Goal: Information Seeking & Learning: Learn about a topic

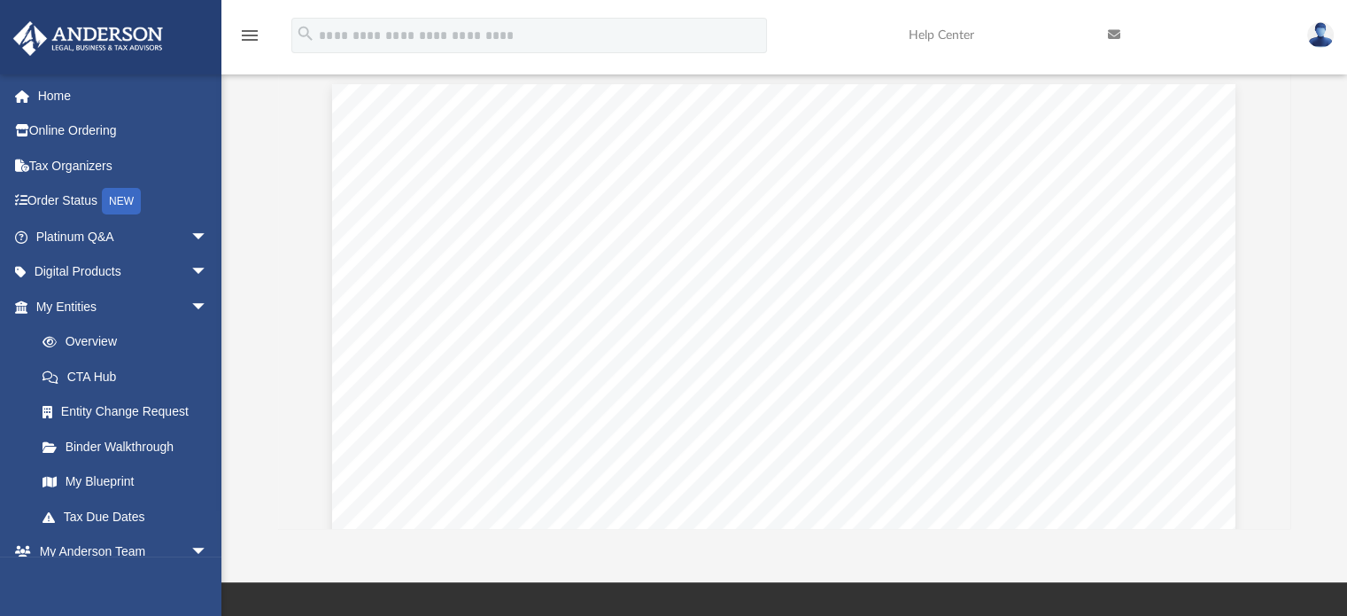
scroll to position [676, 0]
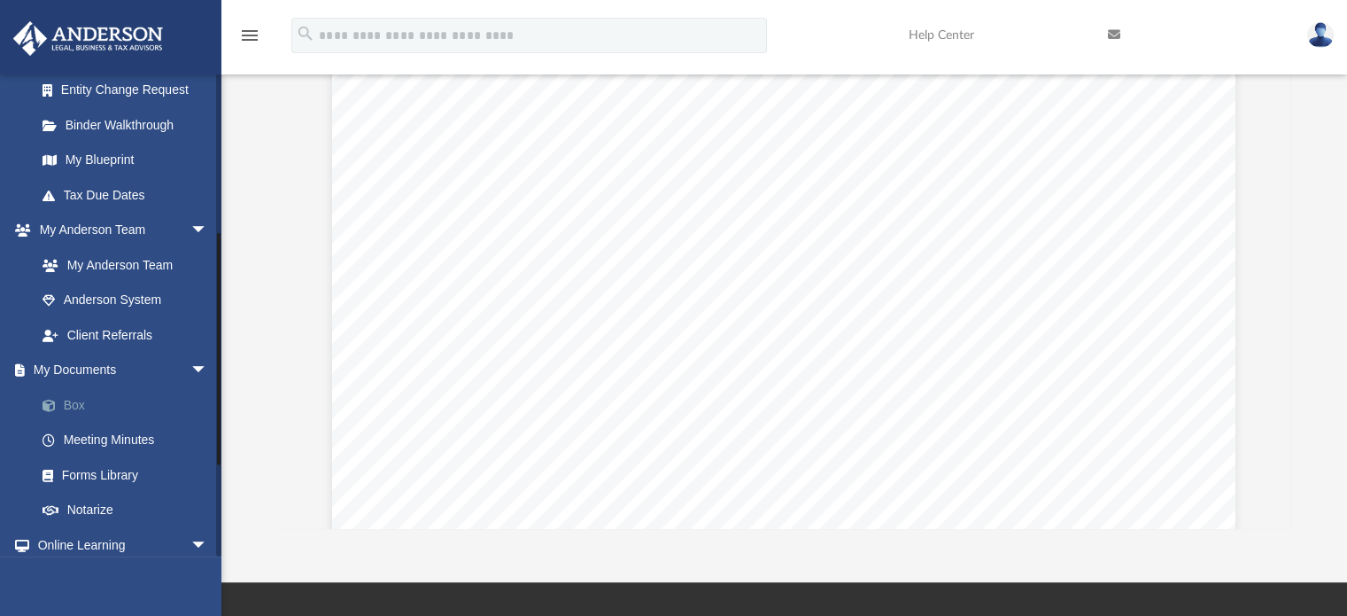
click at [78, 404] on link "Box" at bounding box center [130, 404] width 210 height 35
click at [79, 404] on link "Box" at bounding box center [130, 404] width 210 height 35
click at [130, 443] on link "Meeting Minutes" at bounding box center [130, 440] width 210 height 35
click at [130, 439] on link "Meeting Minutes" at bounding box center [130, 440] width 210 height 35
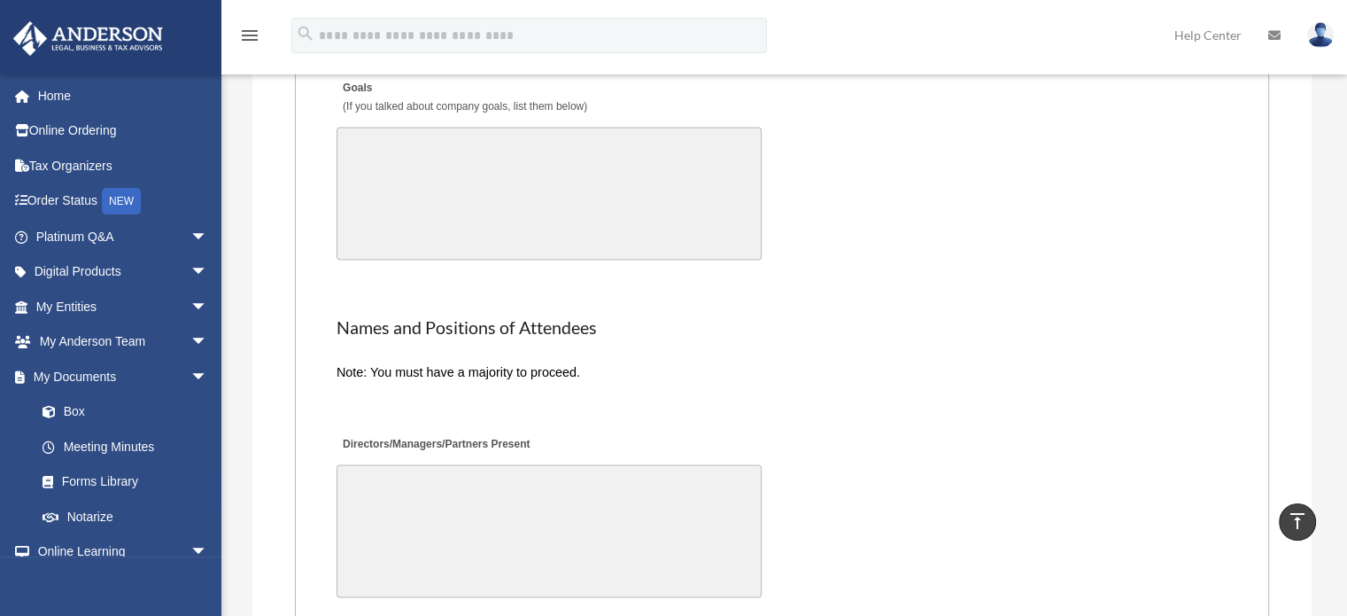
scroll to position [3319, 0]
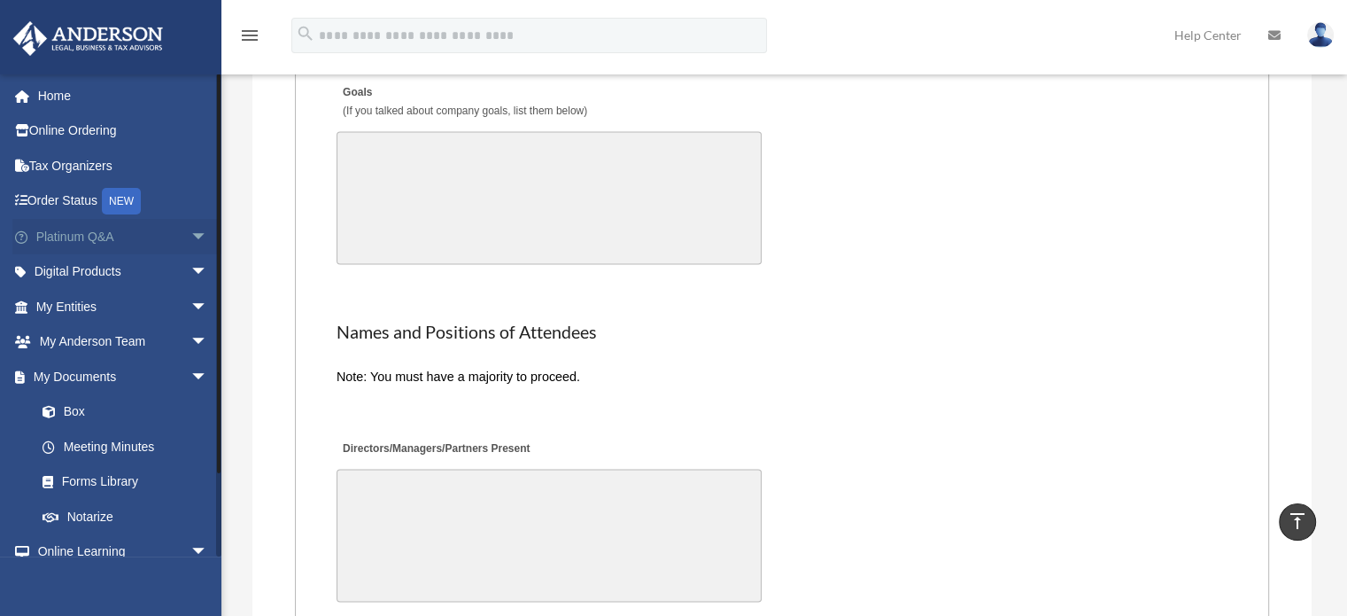
click at [100, 236] on link "Platinum Q&A arrow_drop_down" at bounding box center [123, 236] width 222 height 35
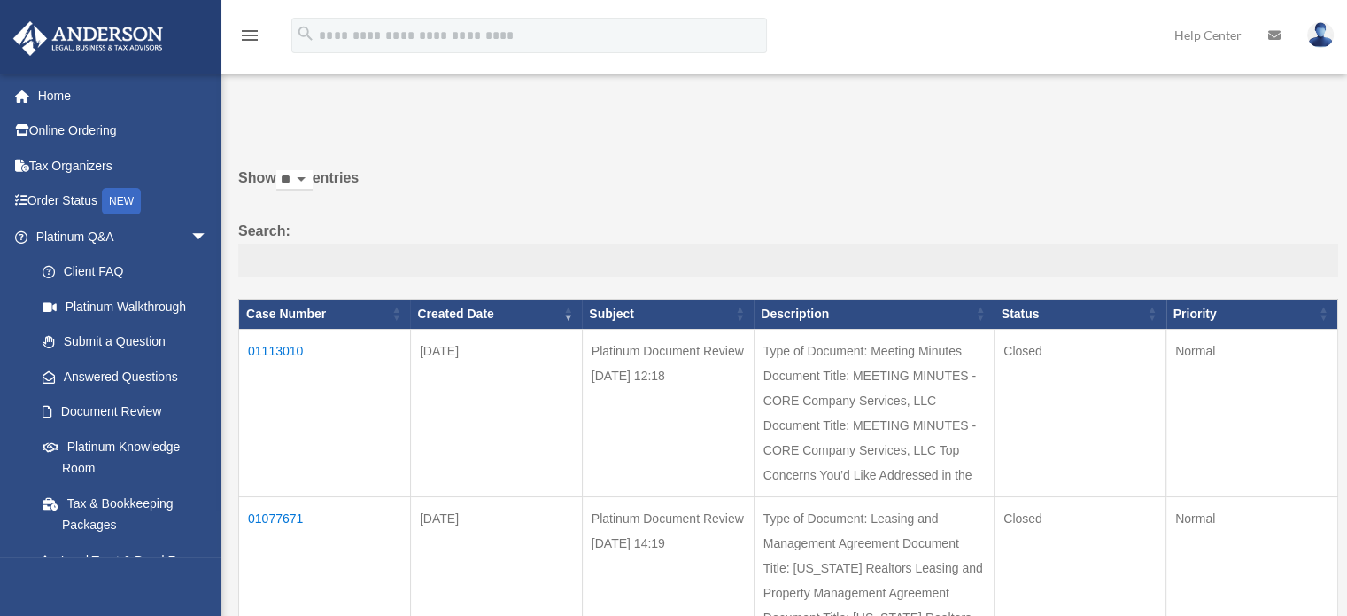
click at [434, 484] on td "[DATE]" at bounding box center [496, 412] width 172 height 167
click at [167, 444] on link "Platinum Knowledge Room" at bounding box center [130, 457] width 210 height 57
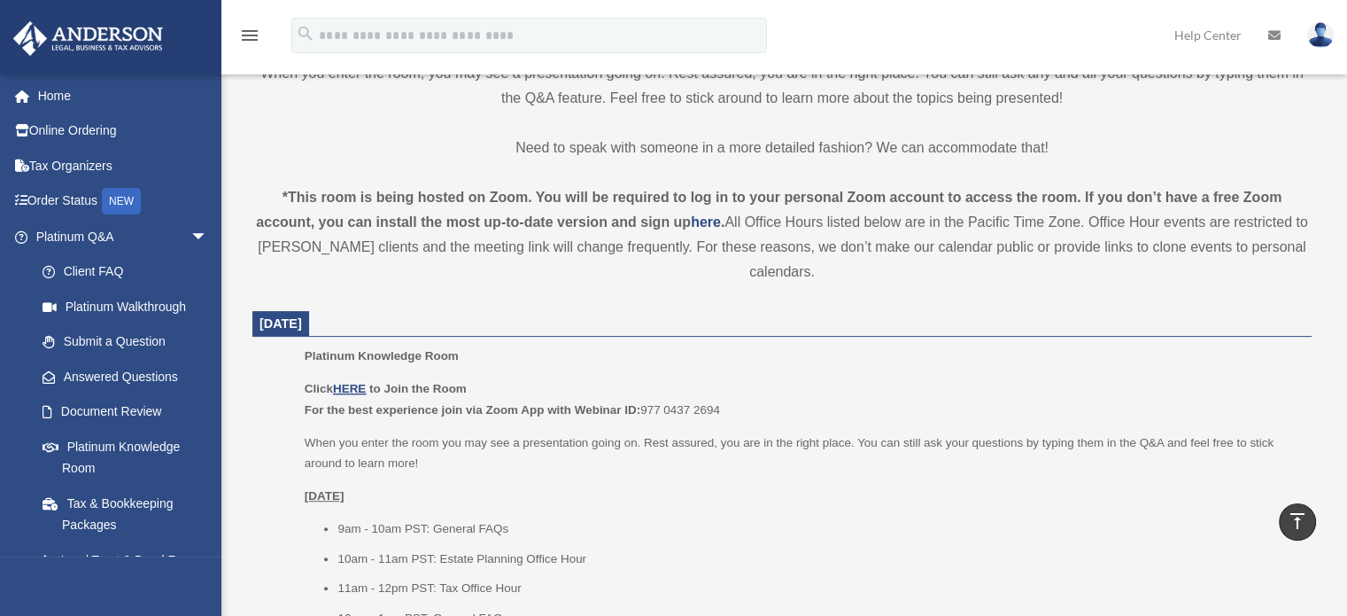
scroll to position [624, 0]
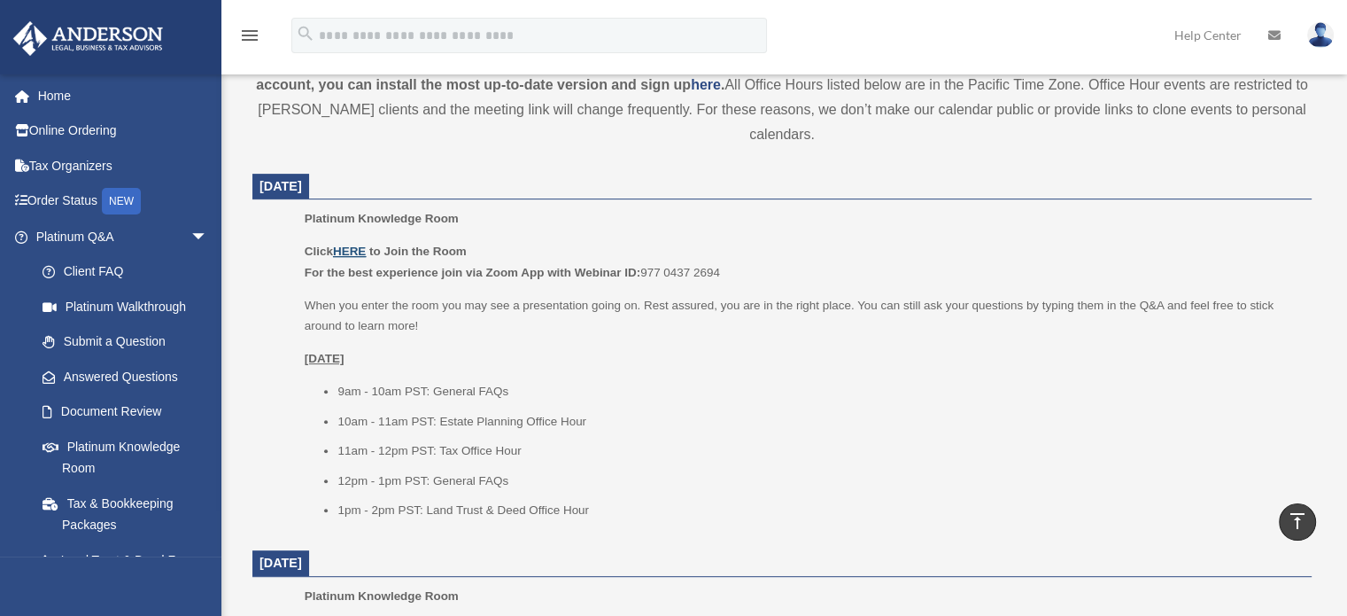
click at [356, 249] on u "HERE" at bounding box center [349, 250] width 33 height 13
